Goal: Information Seeking & Learning: Learn about a topic

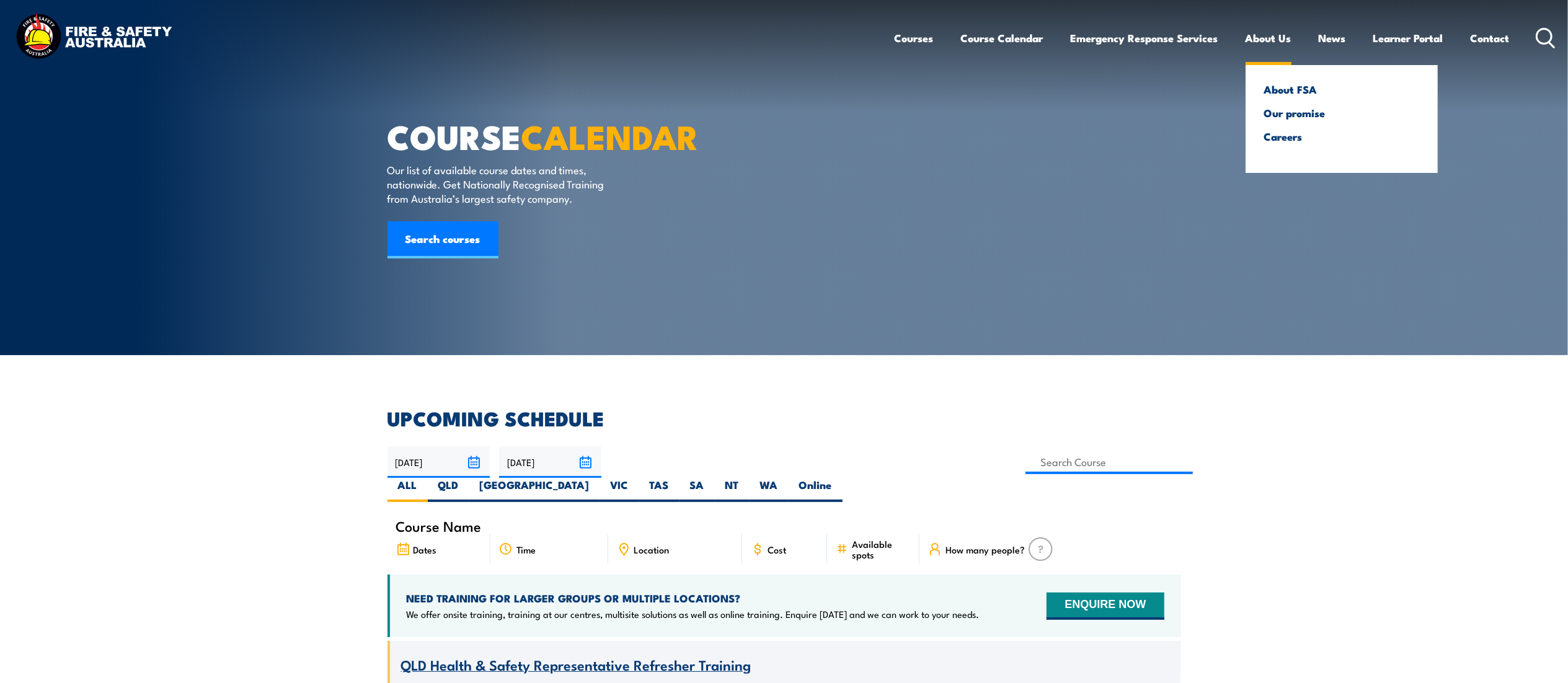
click at [1275, 37] on link "About Us" at bounding box center [1268, 38] width 46 height 33
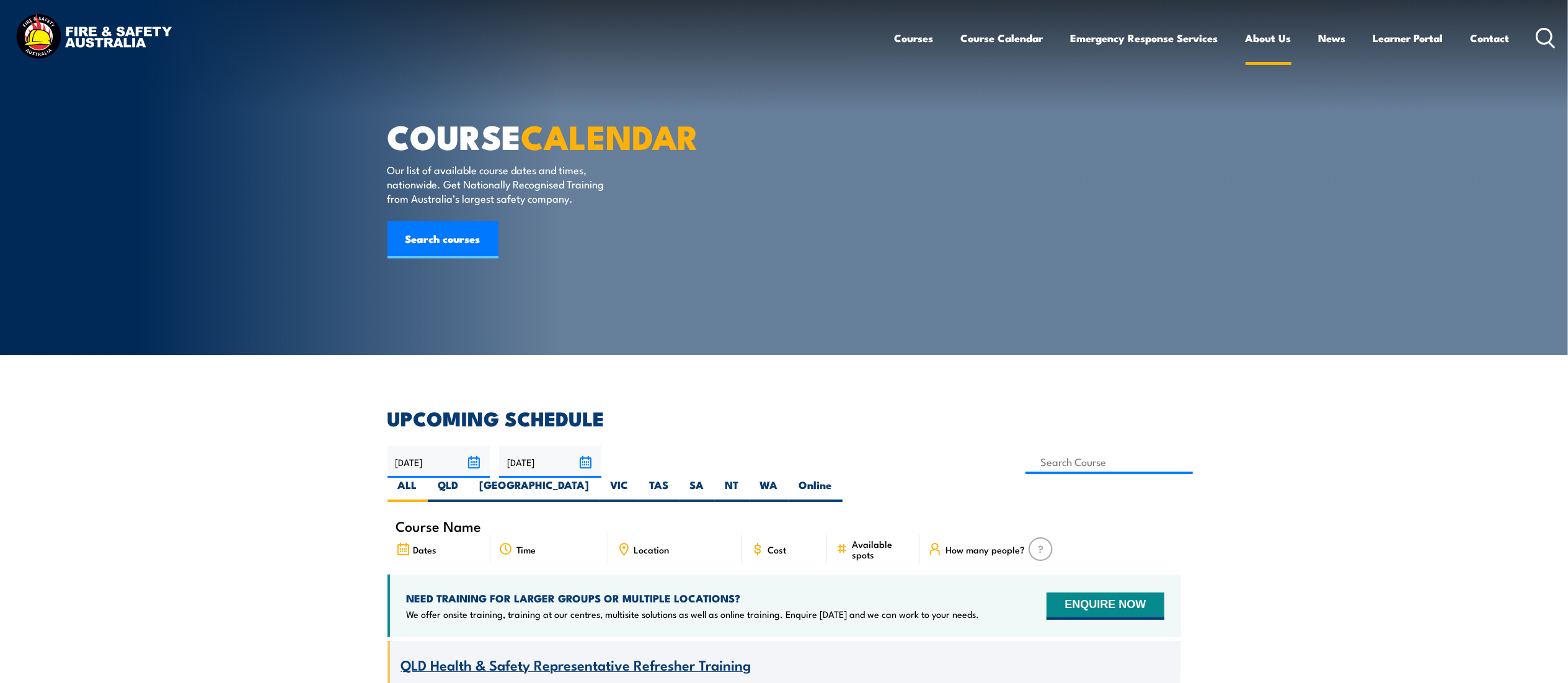
click at [1253, 39] on link "About Us" at bounding box center [1268, 38] width 46 height 33
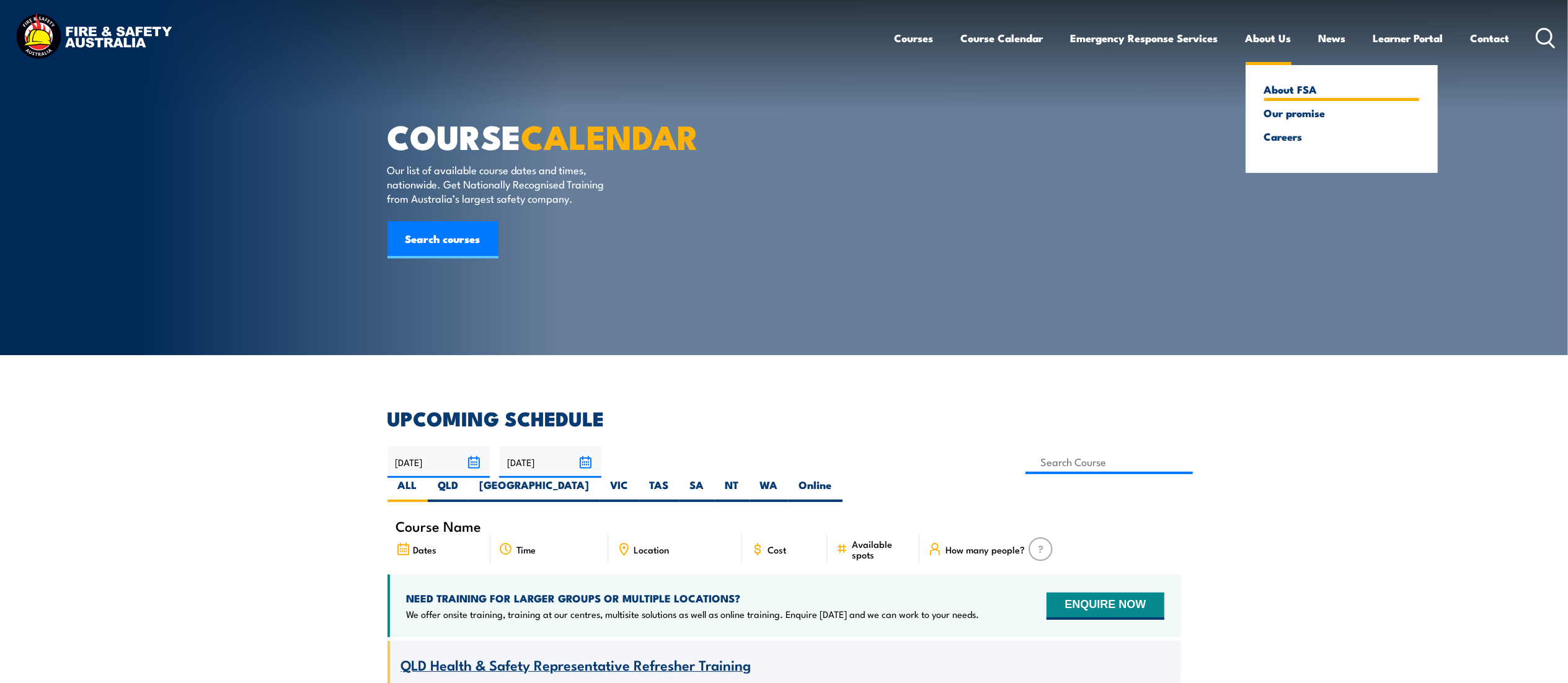
click at [1278, 95] on link "About FSA" at bounding box center [1342, 90] width 155 height 11
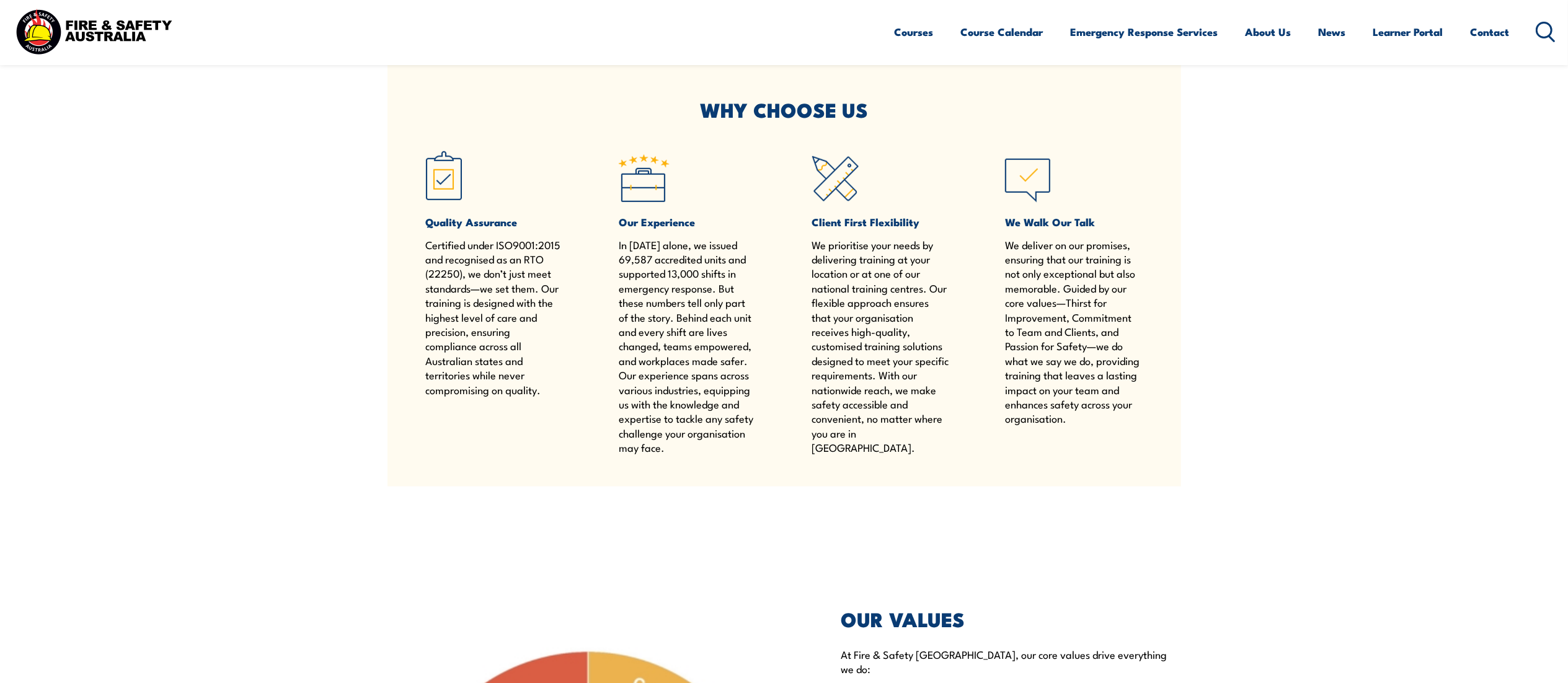
scroll to position [854, 0]
click at [582, 426] on div "Quality Assurance Certified under ISO9001:2015 and recognised as an RTO (22250)…" at bounding box center [784, 300] width 717 height 307
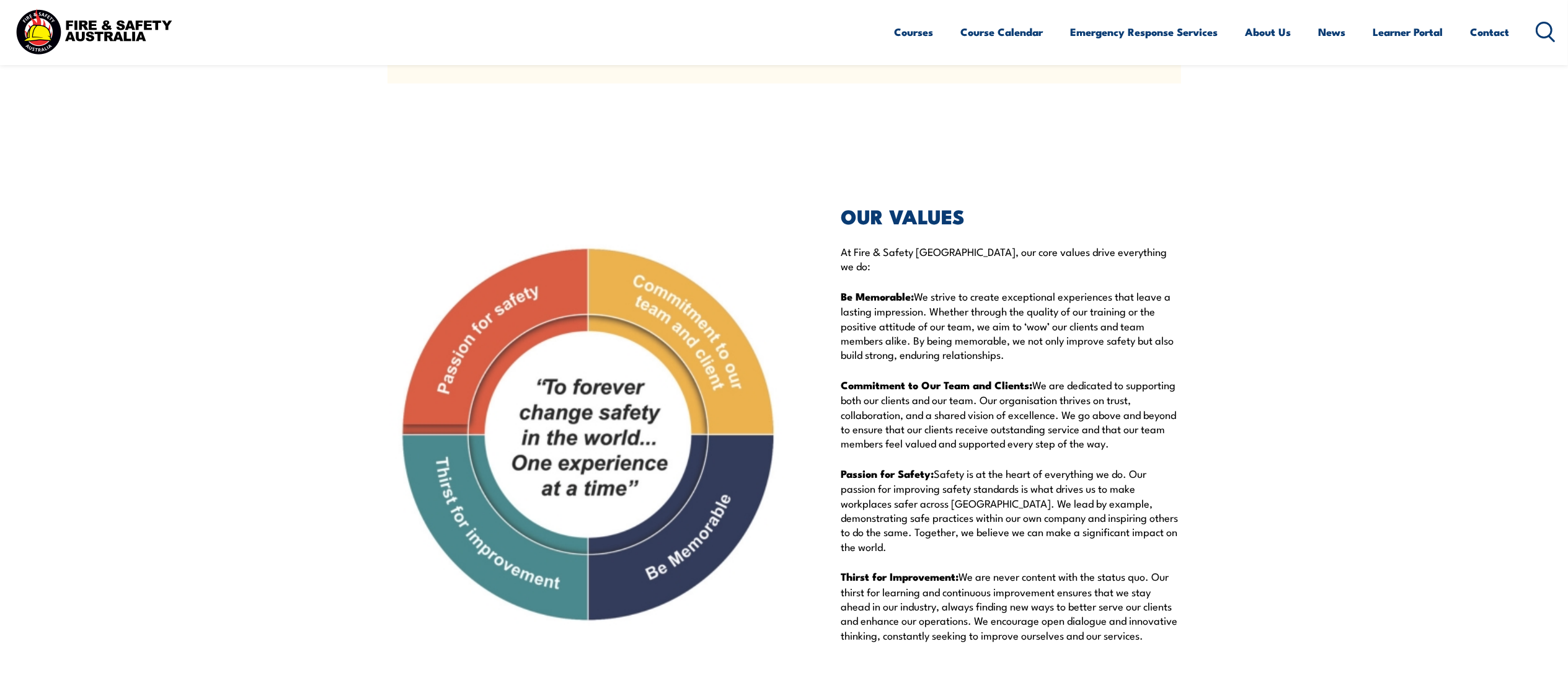
scroll to position [1271, 0]
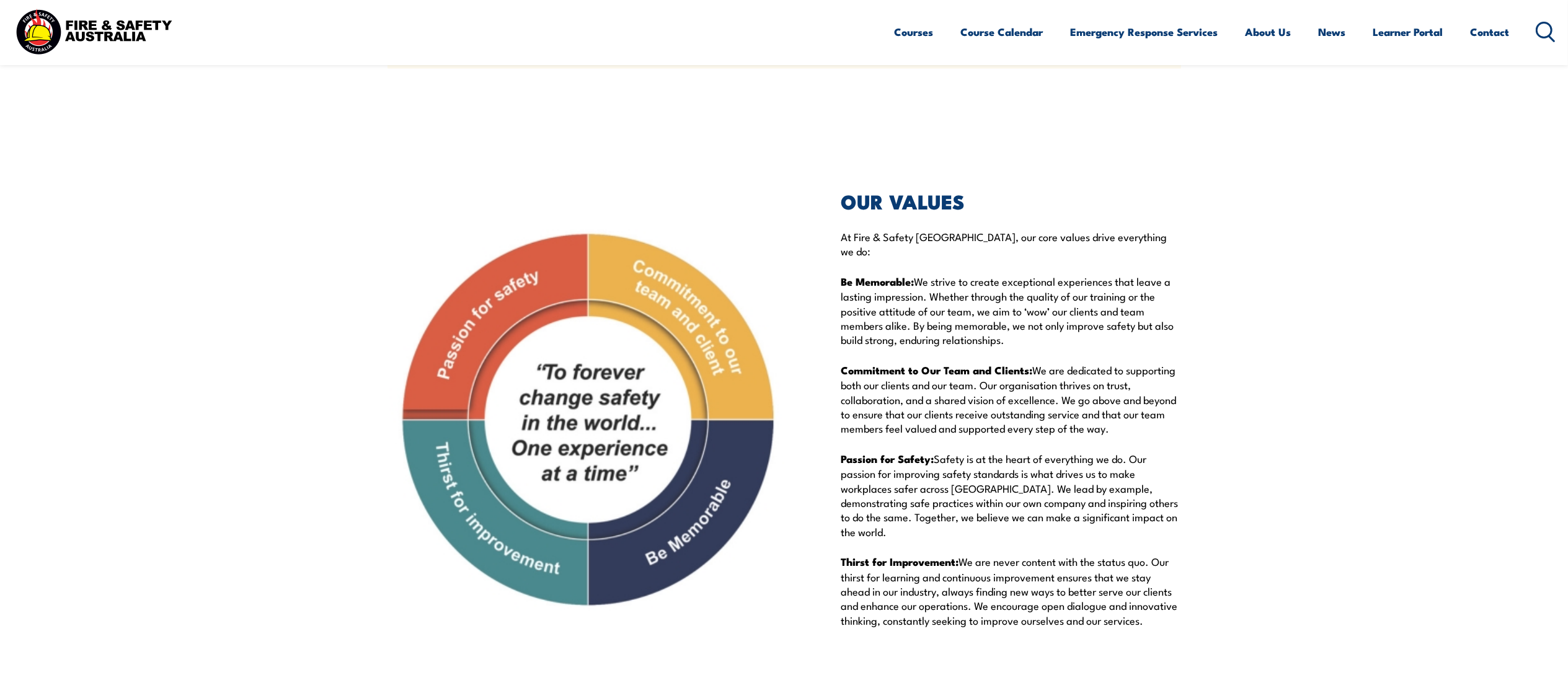
drag, startPoint x: 842, startPoint y: 247, endPoint x: 1151, endPoint y: 626, distance: 489.0
click at [1151, 626] on div "OUR VALUES At Fire & Safety Australia, our core values drive everything we do: …" at bounding box center [1011, 416] width 340 height 453
copy div "At Fire & Safety Australia, our core values drive everything we do: Be Memorabl…"
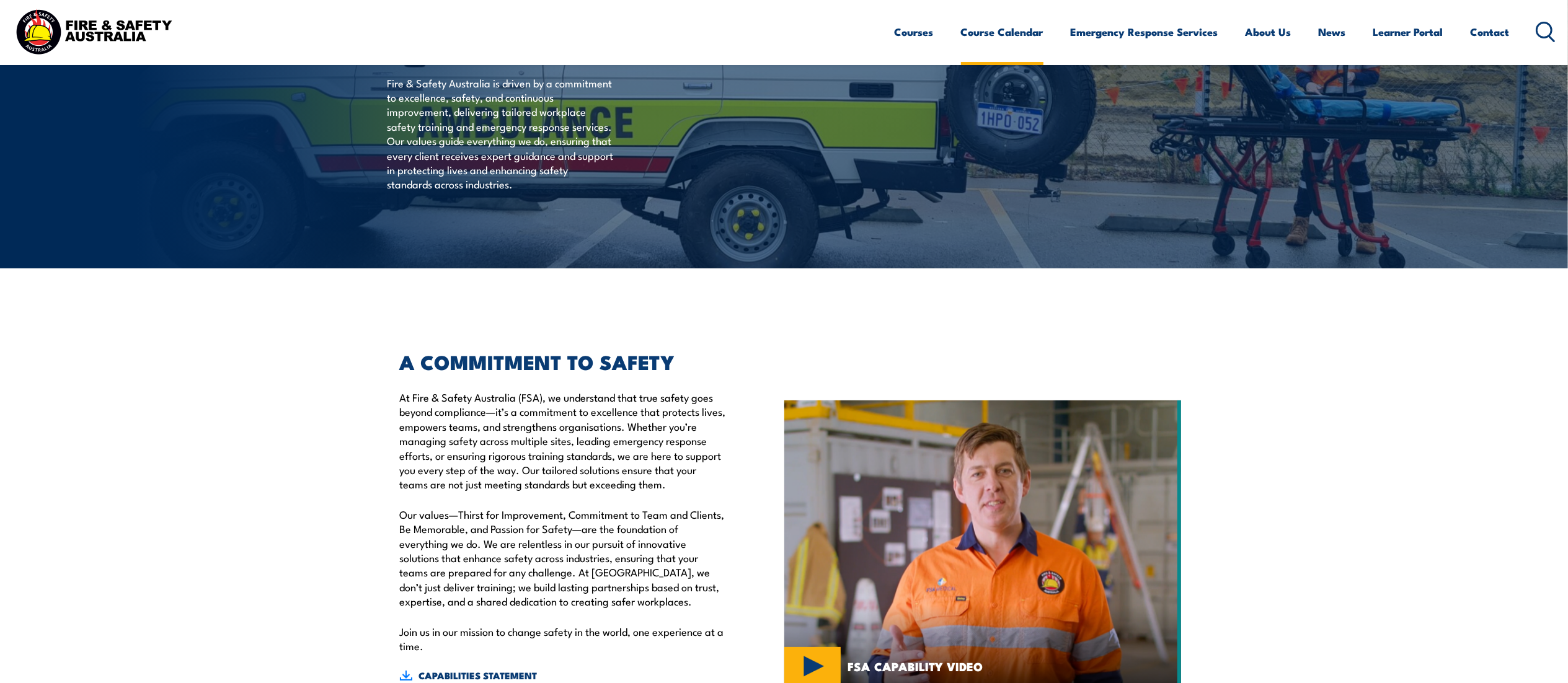
scroll to position [0, 0]
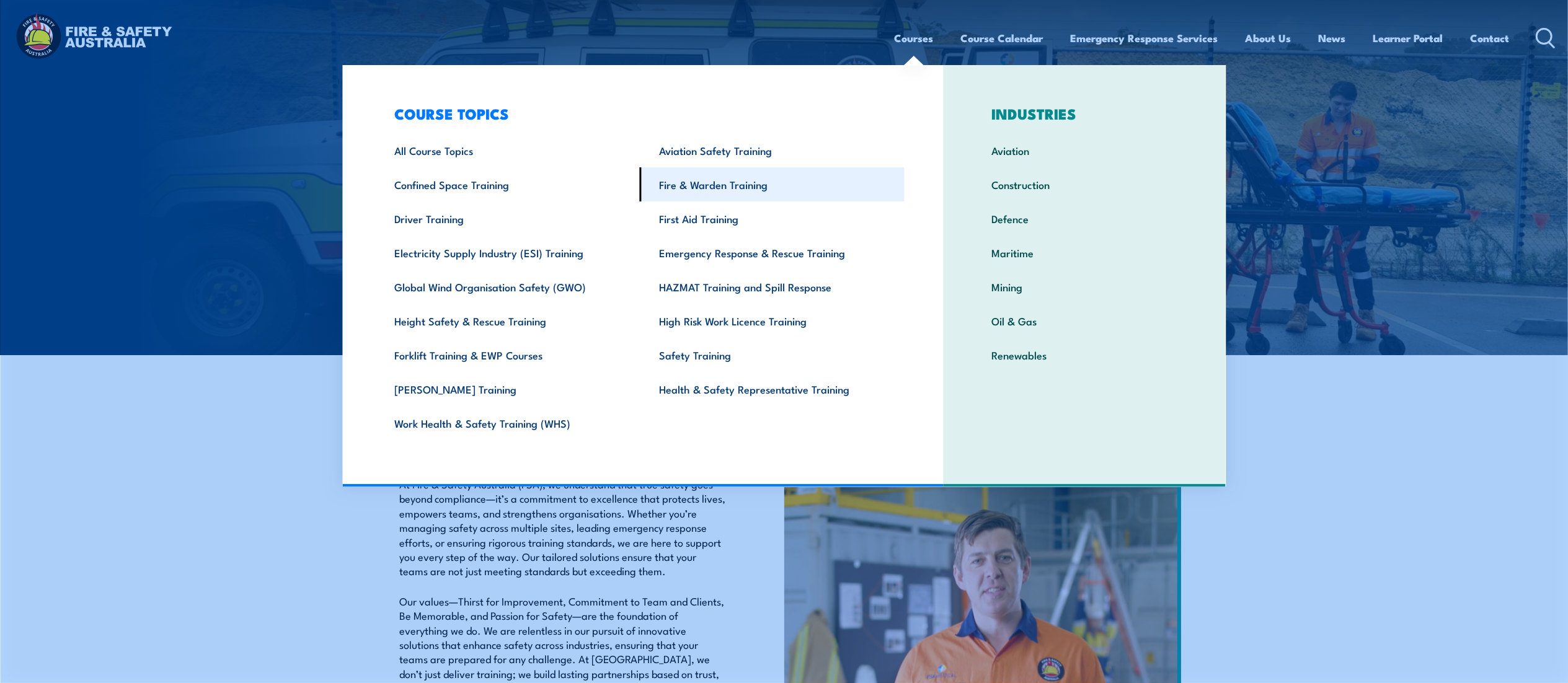
click at [685, 181] on link "Fire & Warden Training" at bounding box center [772, 185] width 264 height 34
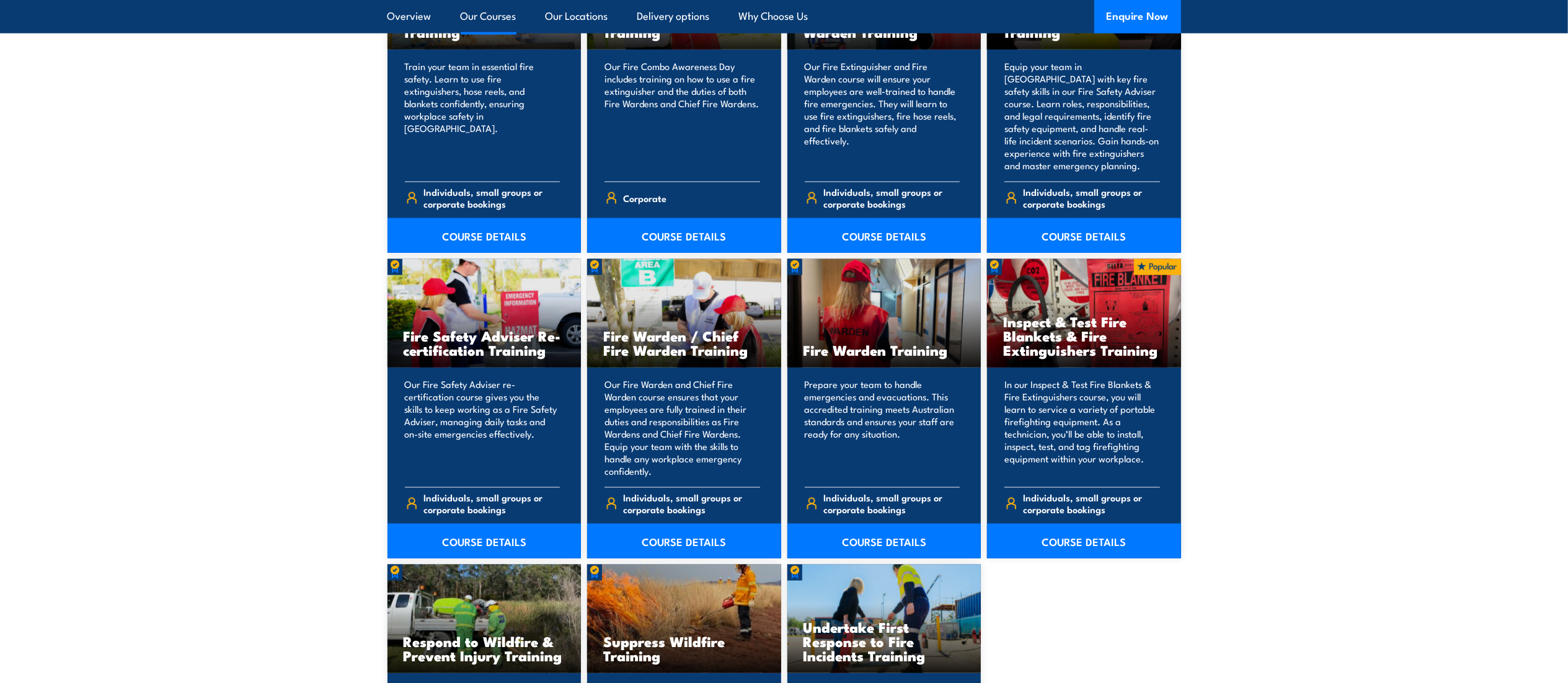
scroll to position [1432, 0]
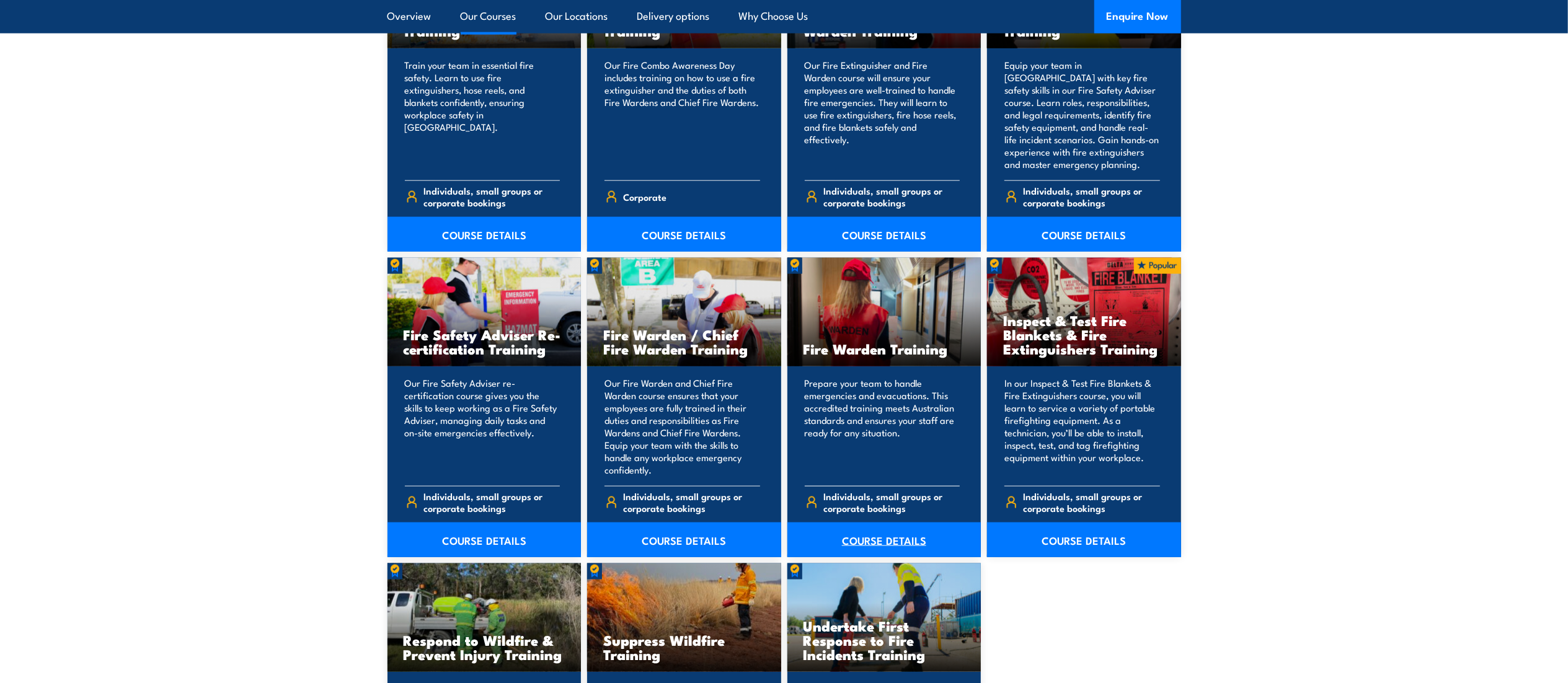
click at [871, 530] on link "COURSE DETAILS" at bounding box center [884, 540] width 194 height 34
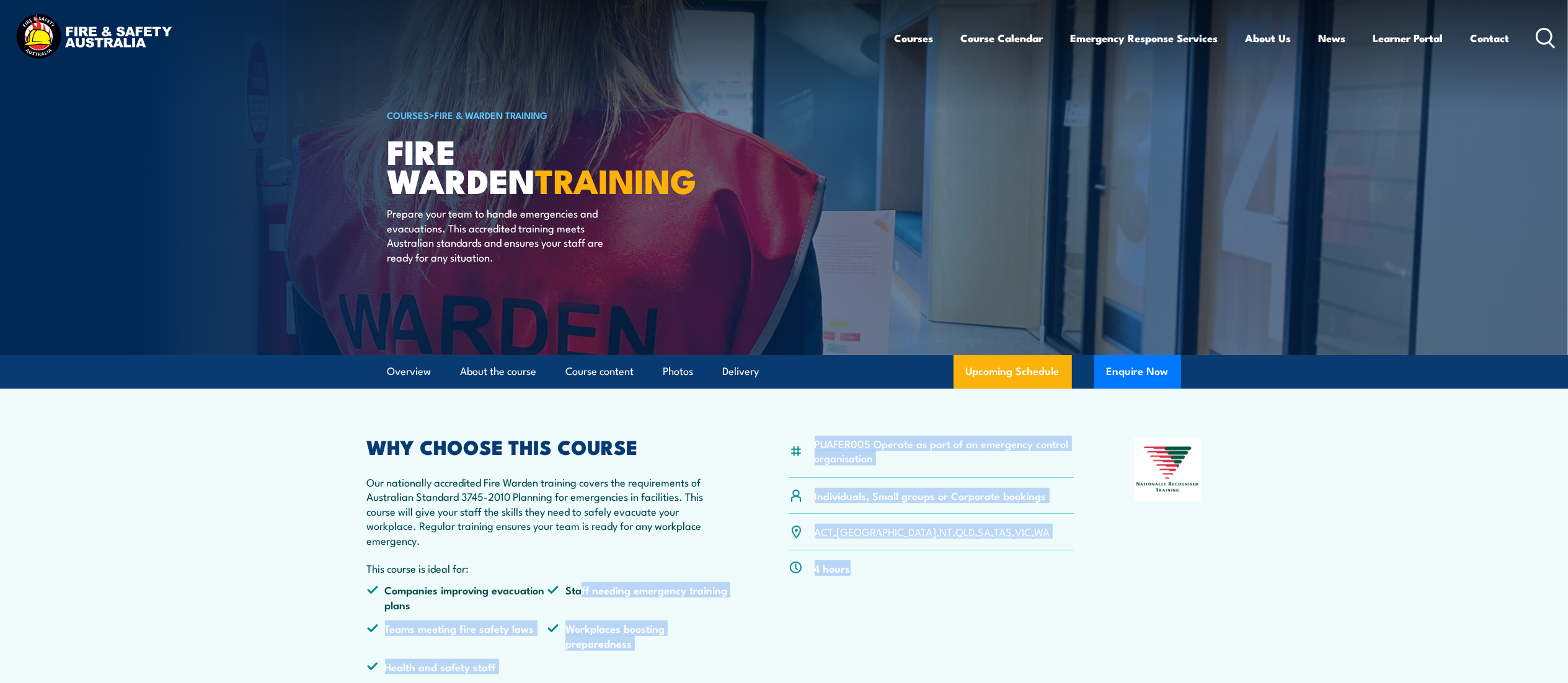
drag, startPoint x: 583, startPoint y: 600, endPoint x: 902, endPoint y: 560, distance: 321.5
click at [902, 560] on div "PUAFER005 Operate as part of an emergency control organisation Individuals, Sma…" at bounding box center [784, 560] width 834 height 246
click at [911, 596] on div "PUAFER005 Operate as part of an emergency control organisation Individuals, Sma…" at bounding box center [932, 560] width 285 height 246
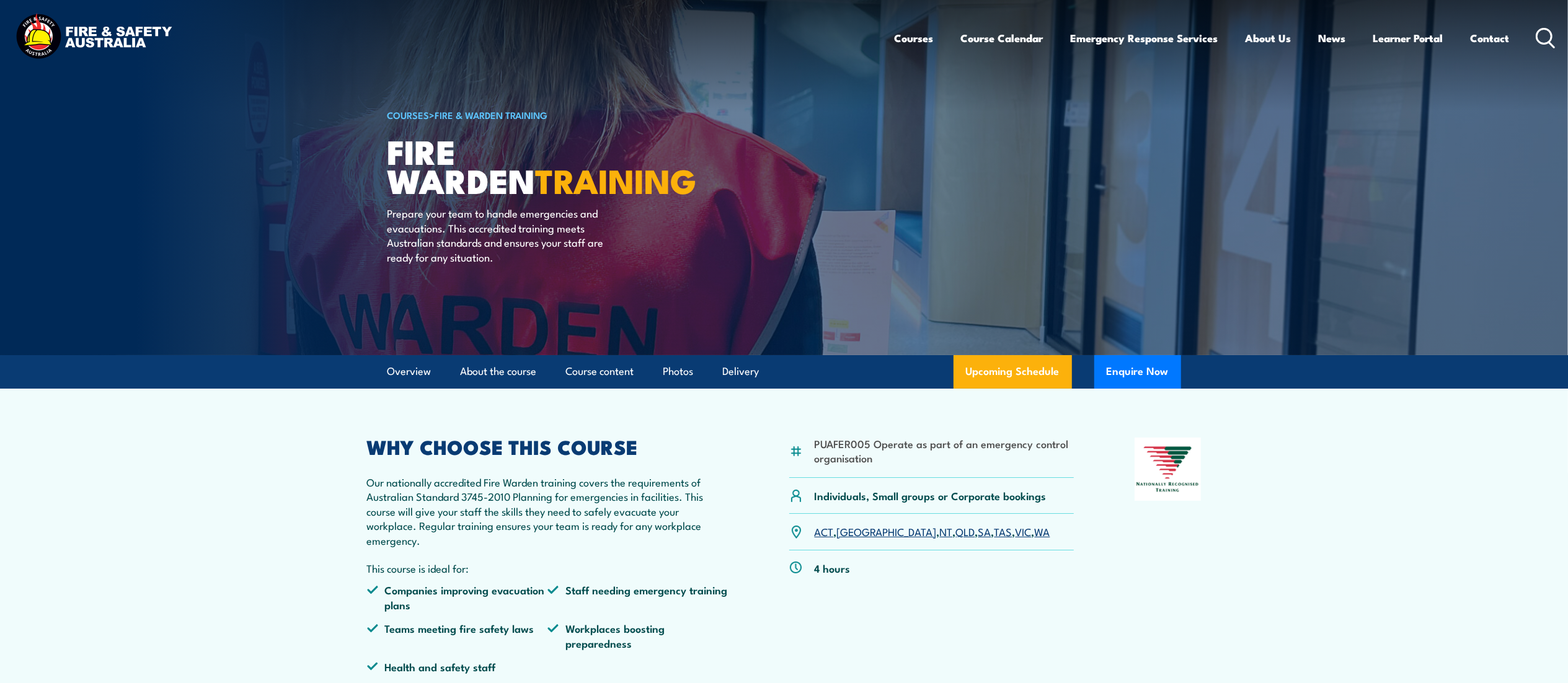
click at [940, 535] on link "NT" at bounding box center [947, 531] width 13 height 15
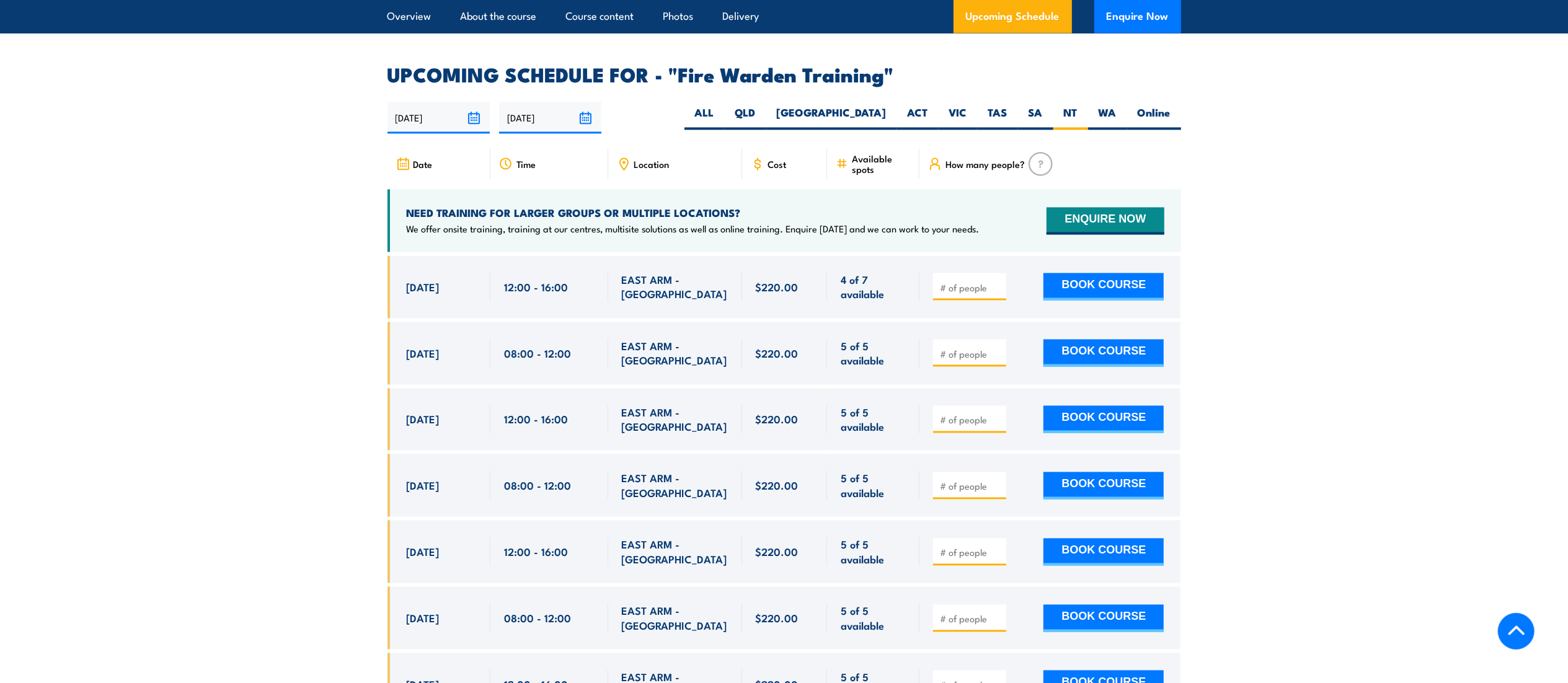
scroll to position [2306, 0]
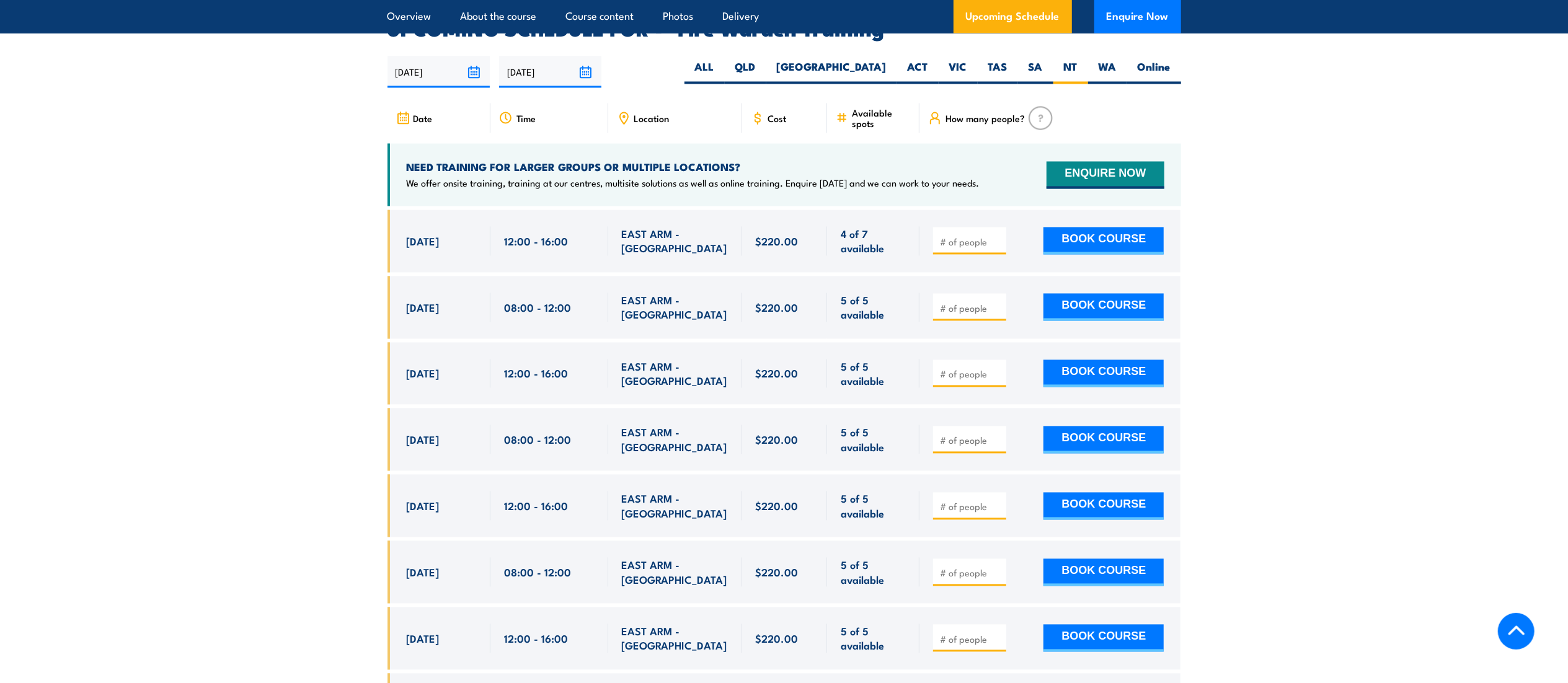
drag, startPoint x: 394, startPoint y: 218, endPoint x: 1170, endPoint y: 292, distance: 779.5
click at [1170, 292] on div "$220.00" at bounding box center [784, 482] width 793 height 545
copy div "24 Sep, 2025 12:00 - 16:00 EAST ARM - NT 4 of 7 available $220.00 $220.00 4 of …"
click at [261, 379] on section "UPCOMING SCHEDULE FOR - "Fire Warden Training" 18/09/2025 17/03/2026" at bounding box center [784, 387] width 1568 height 736
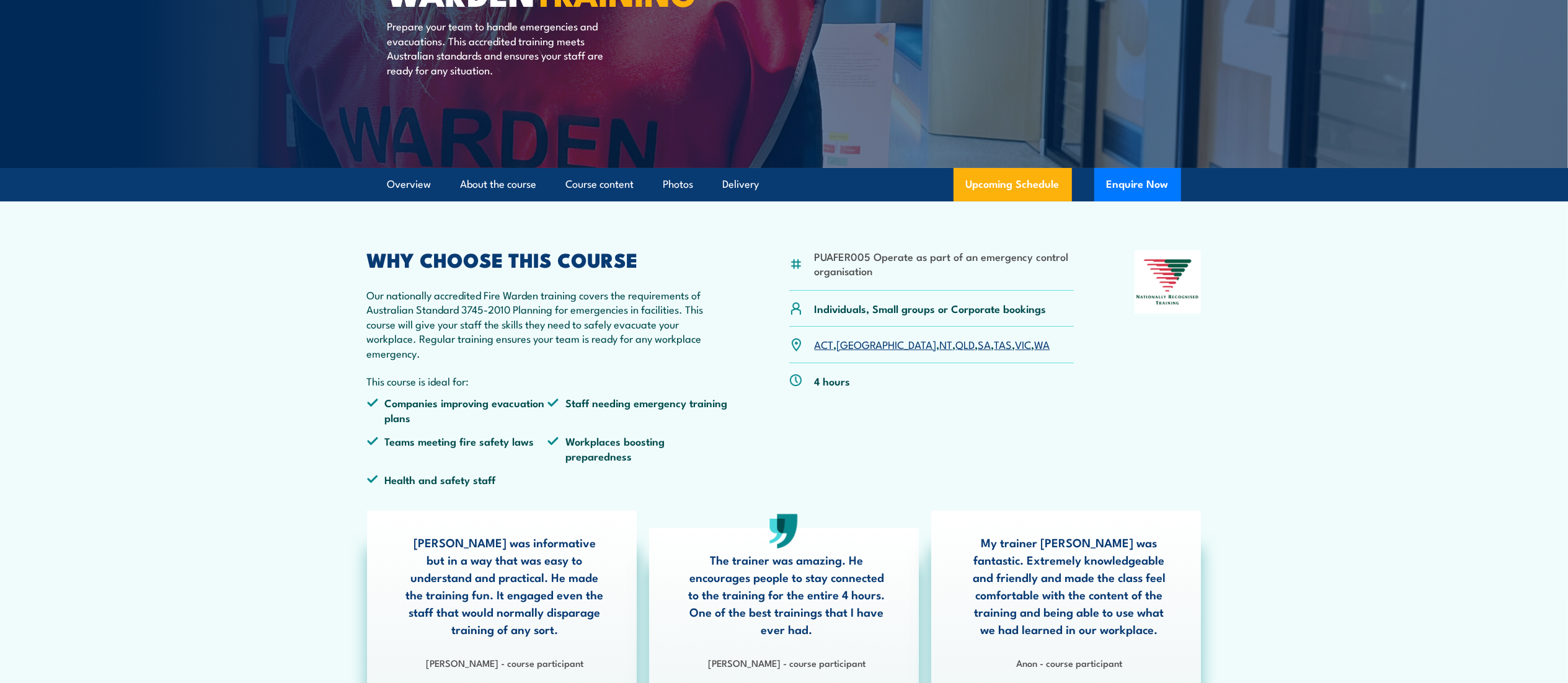
scroll to position [0, 0]
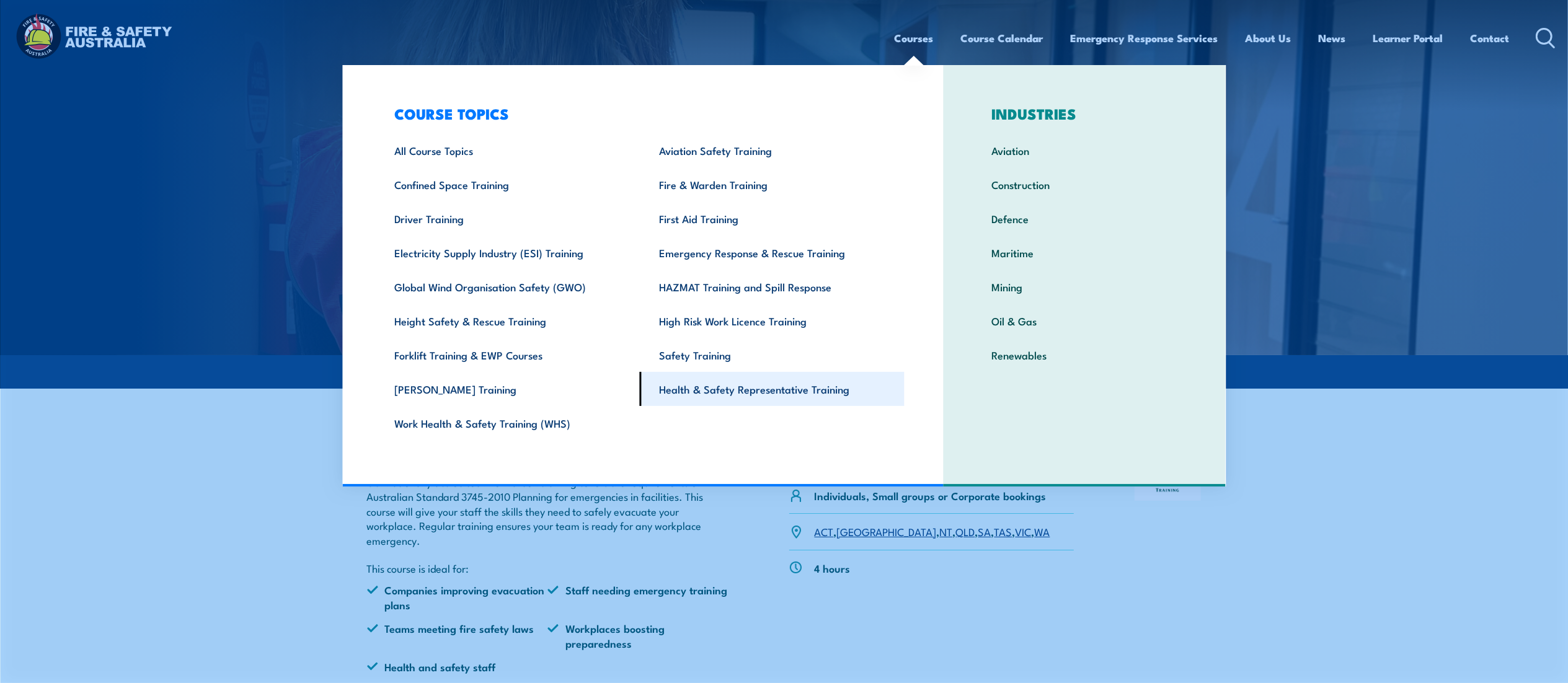
click at [730, 391] on link "Health & Safety Representative Training" at bounding box center [772, 389] width 264 height 34
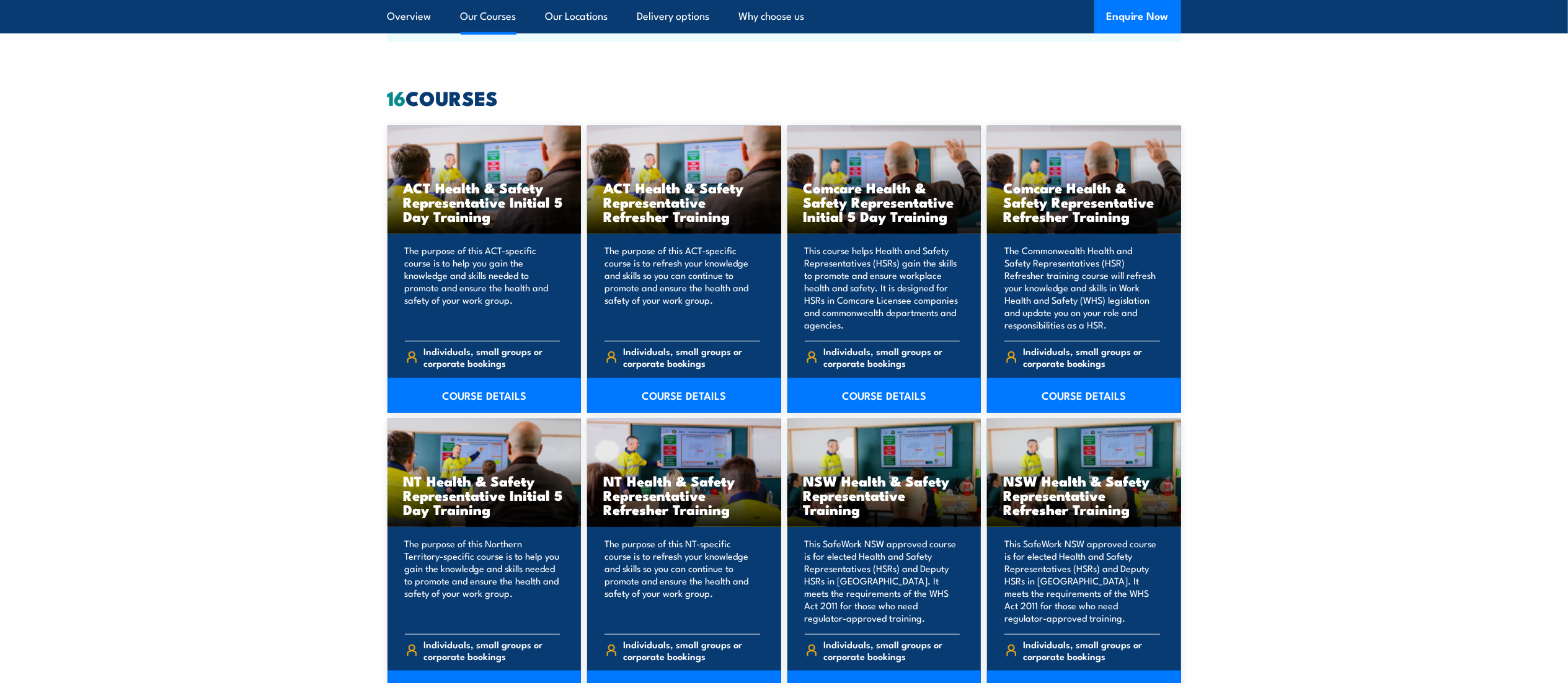
scroll to position [930, 0]
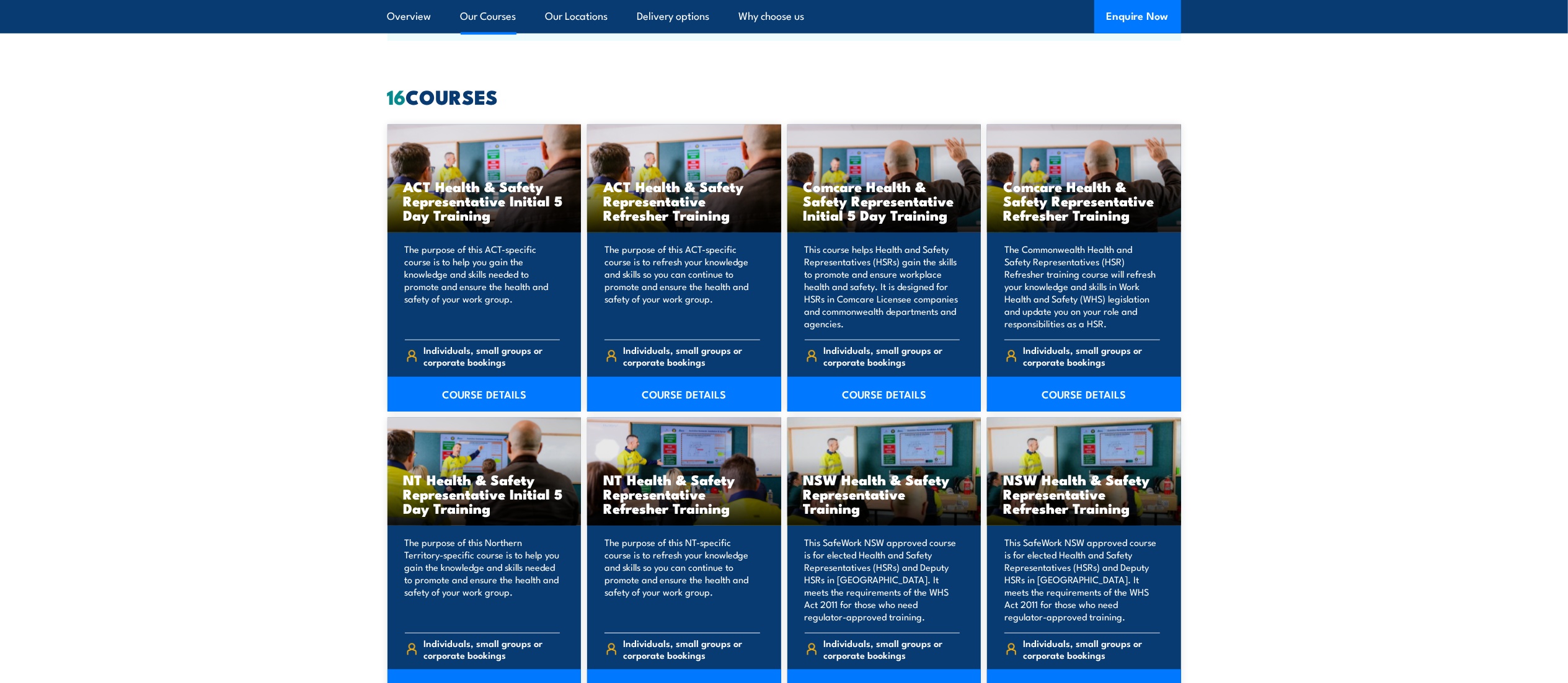
click at [677, 494] on h3 "NT Health & Safety Representative Refresher Training" at bounding box center [684, 494] width 162 height 43
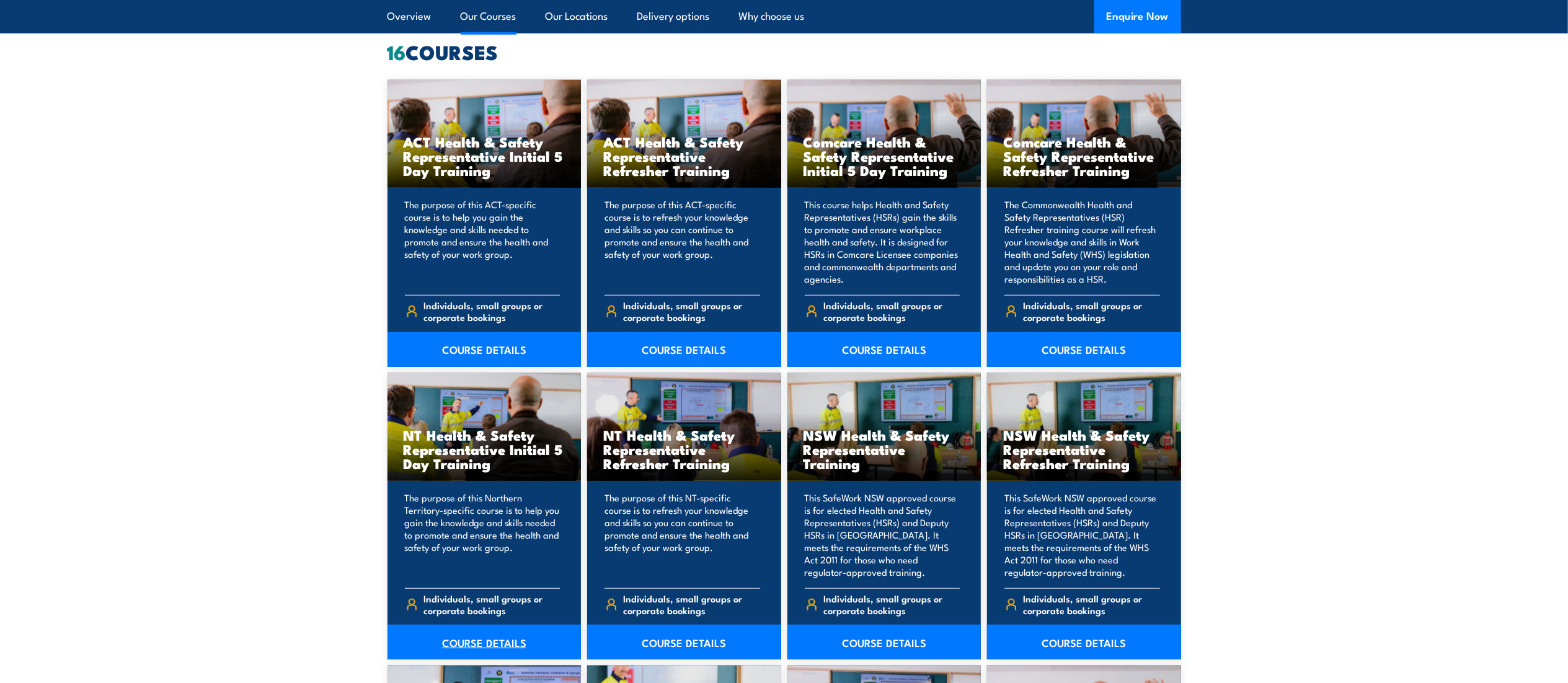
click at [451, 647] on link "COURSE DETAILS" at bounding box center [484, 642] width 194 height 34
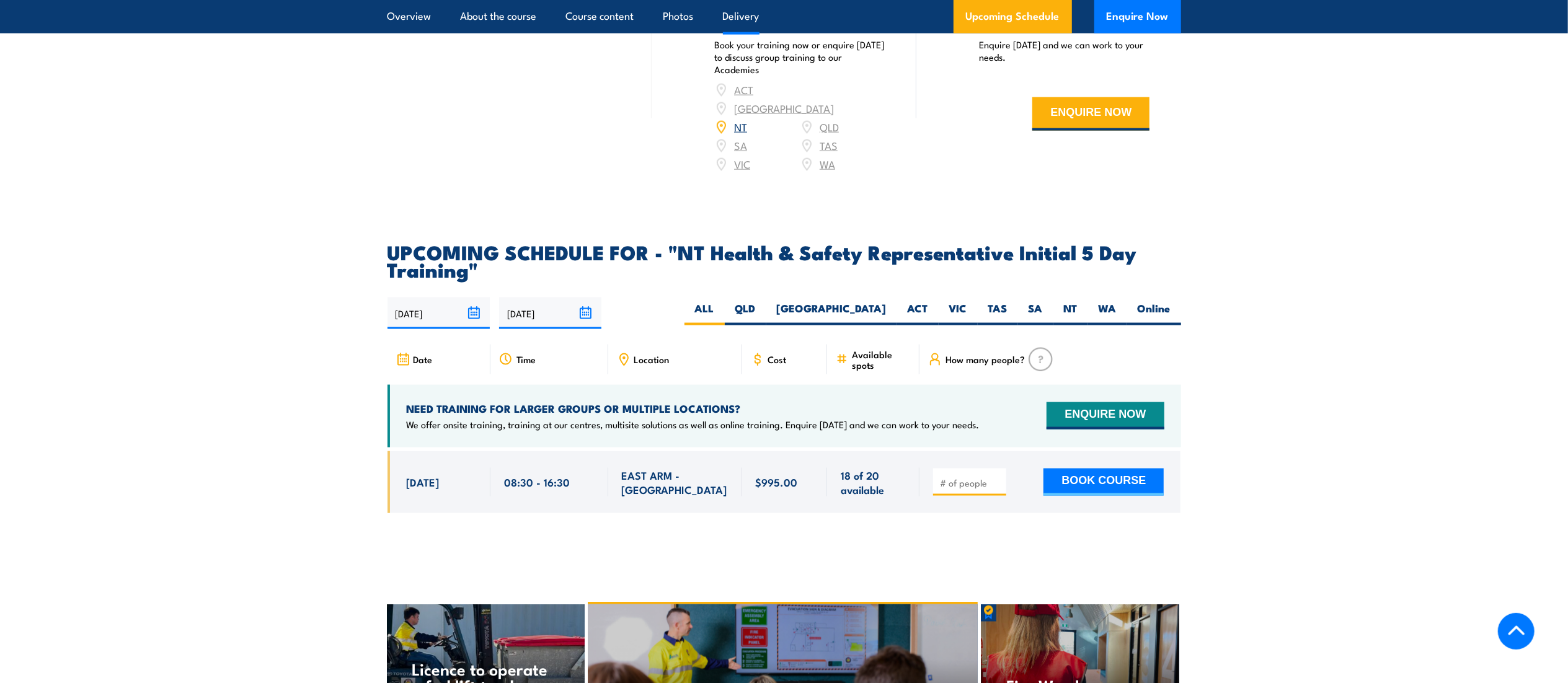
scroll to position [1713, 0]
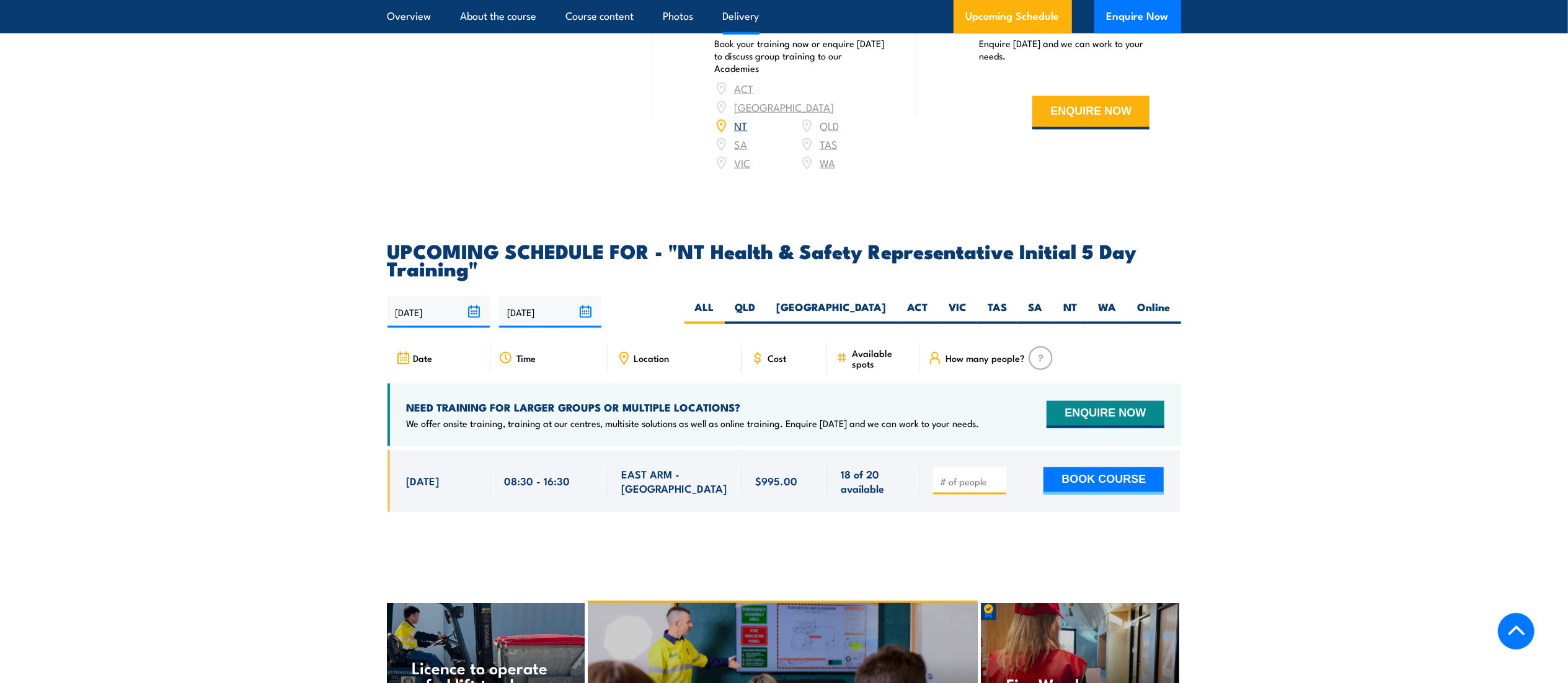
click at [1468, 354] on section "UPCOMING SCHEDULE FOR - "NT Health & Safety Representative Initial 5 Day Traini…" at bounding box center [784, 386] width 1568 height 290
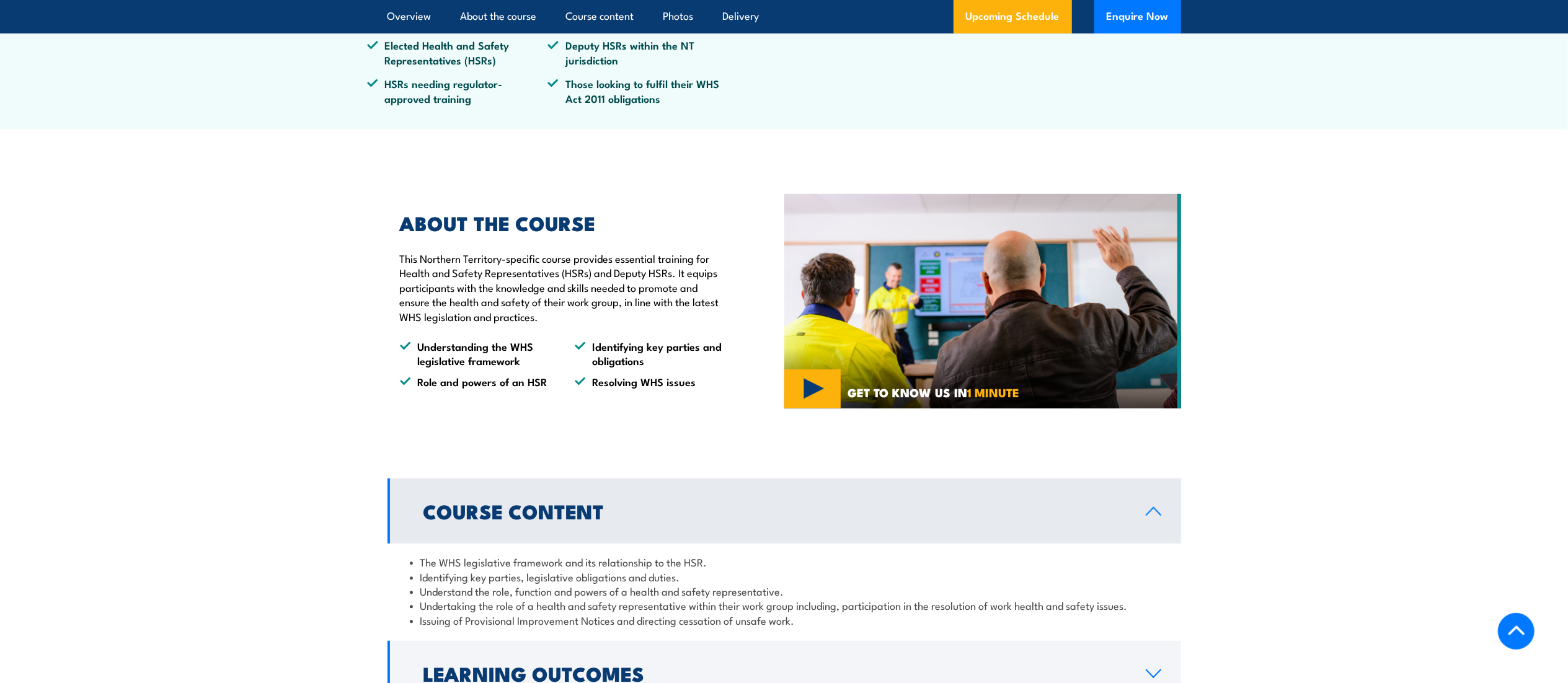
scroll to position [640, 0]
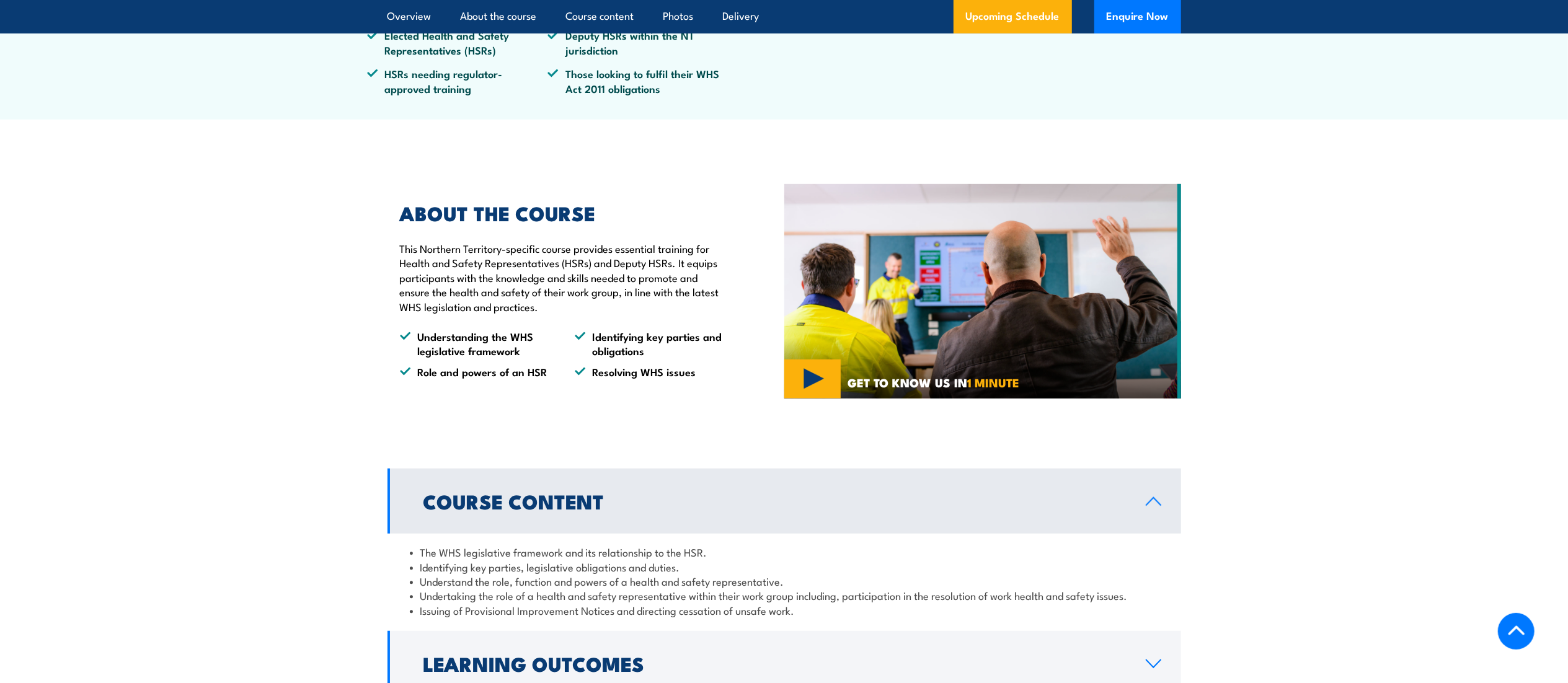
drag, startPoint x: 1468, startPoint y: 354, endPoint x: 728, endPoint y: 419, distance: 742.8
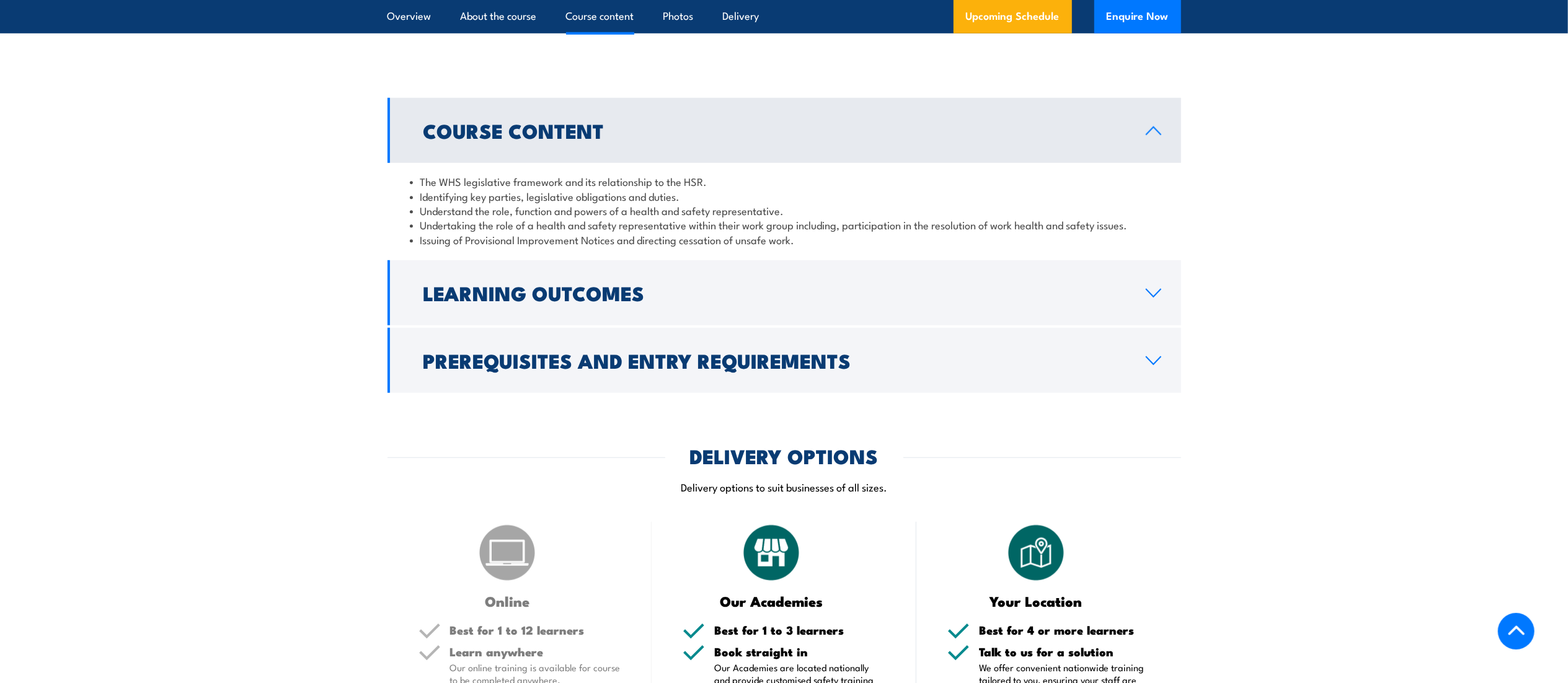
scroll to position [1012, 0]
